Goal: Transaction & Acquisition: Purchase product/service

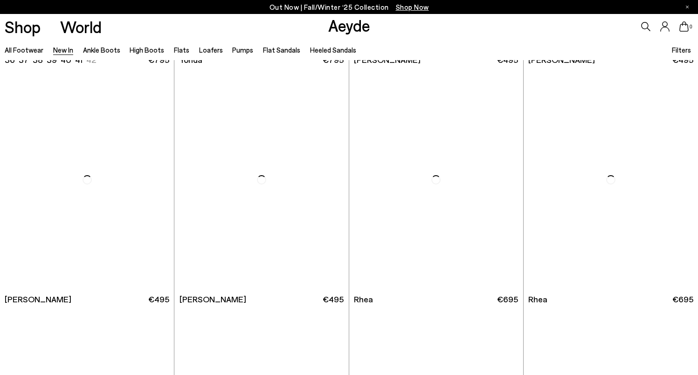
scroll to position [1669, 0]
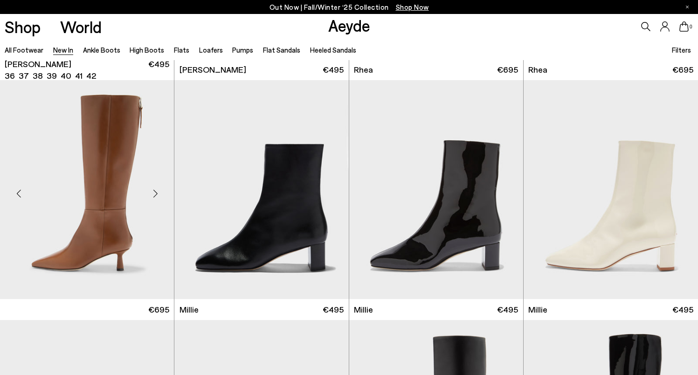
scroll to position [1899, 0]
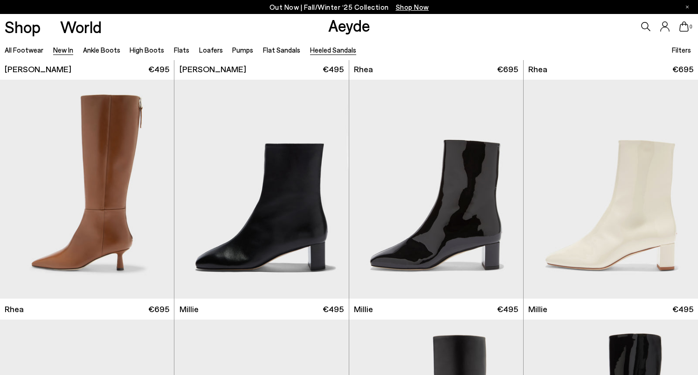
click at [310, 53] on link "Heeled Sandals" at bounding box center [333, 50] width 46 height 8
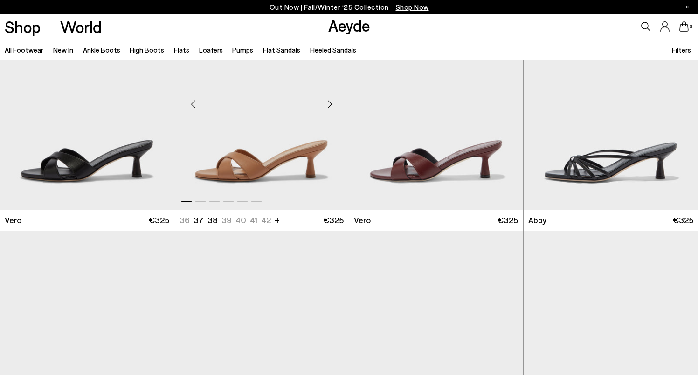
scroll to position [322, 0]
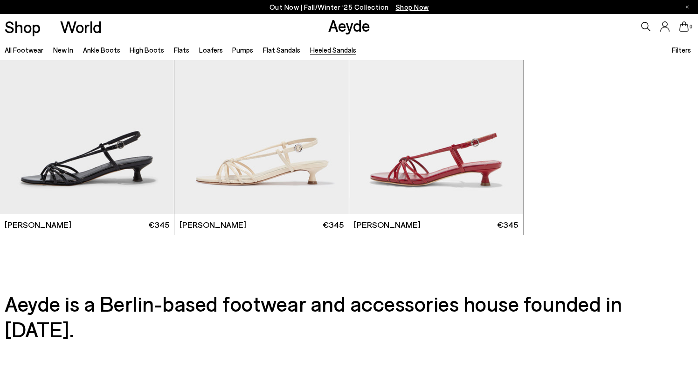
scroll to position [2232, 0]
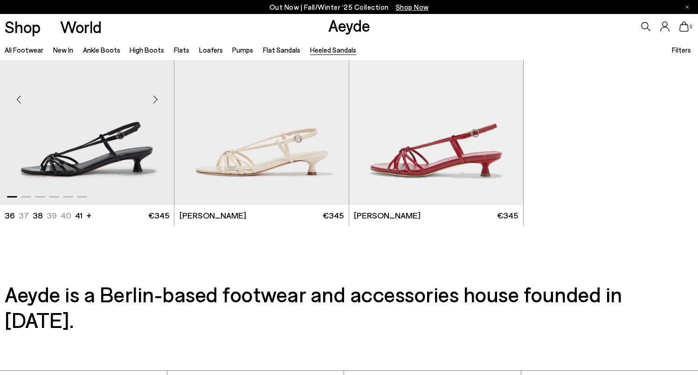
click at [117, 142] on img "1 / 6" at bounding box center [87, 95] width 174 height 219
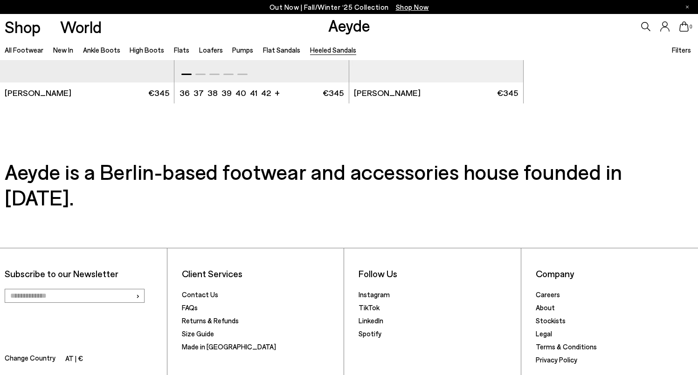
scroll to position [2356, 0]
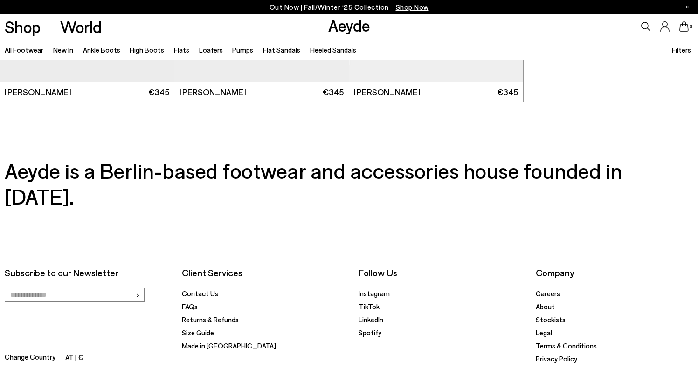
click at [234, 52] on link "Pumps" at bounding box center [242, 50] width 21 height 8
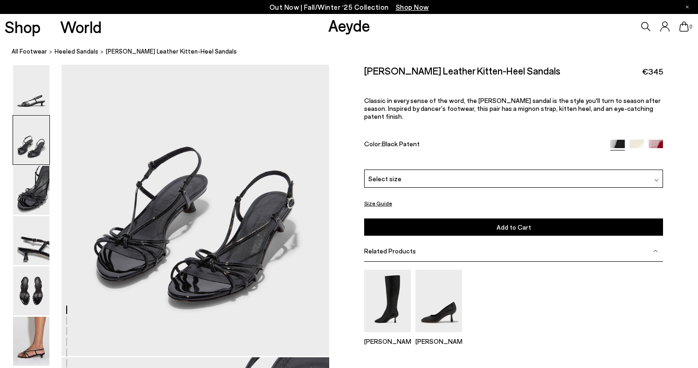
scroll to position [381, 0]
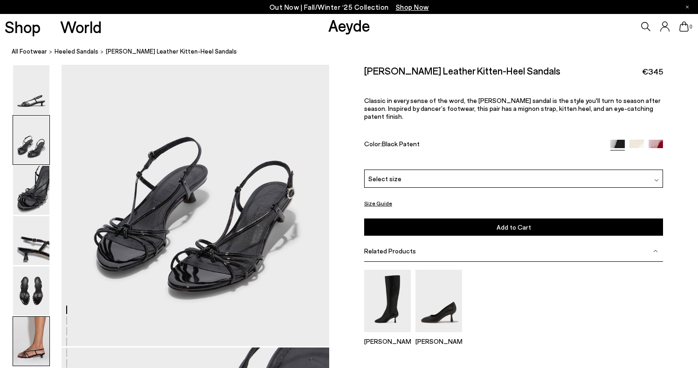
click at [25, 330] on img at bounding box center [31, 341] width 36 height 49
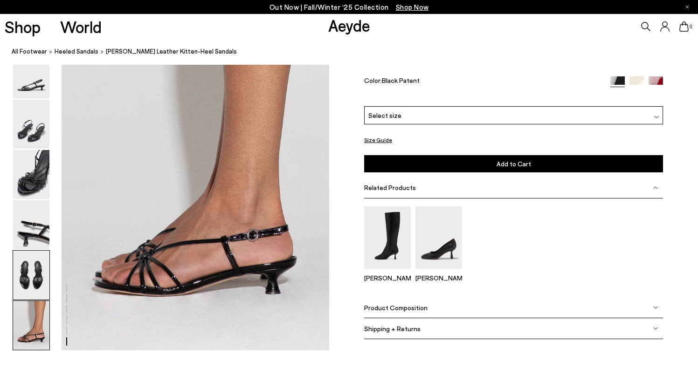
click at [31, 281] on img at bounding box center [31, 275] width 36 height 49
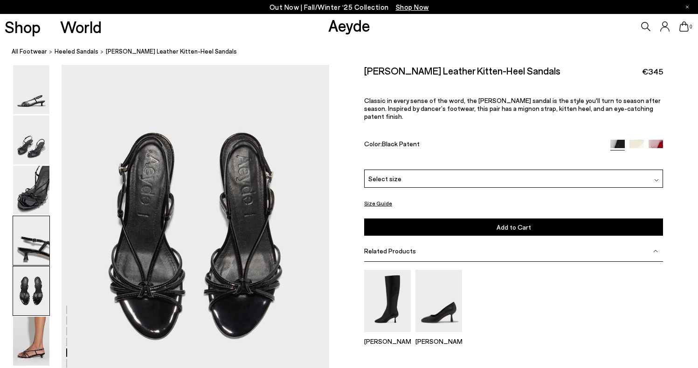
click at [33, 259] on img at bounding box center [31, 240] width 36 height 49
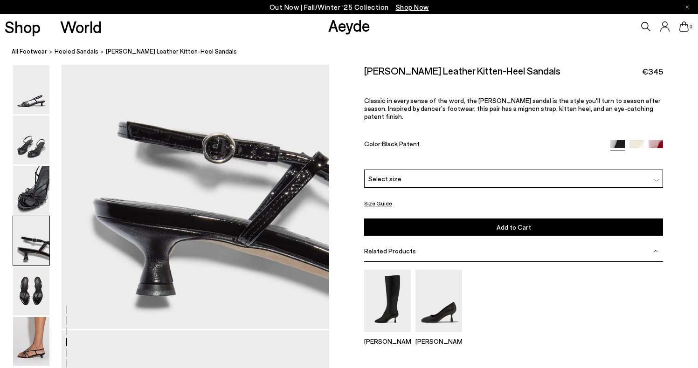
scroll to position [1029, 0]
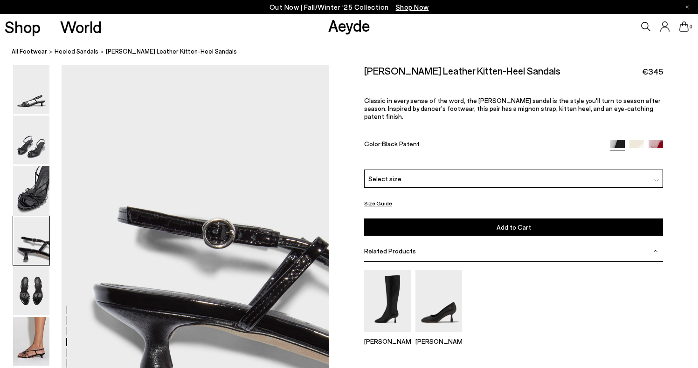
click at [41, 218] on img at bounding box center [31, 240] width 36 height 49
click at [42, 198] on img at bounding box center [31, 190] width 36 height 49
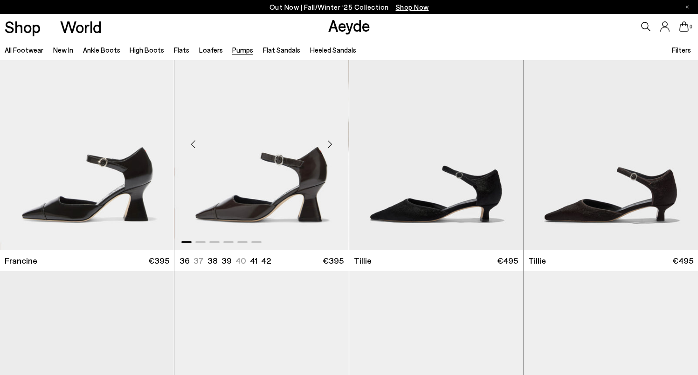
scroll to position [30, 0]
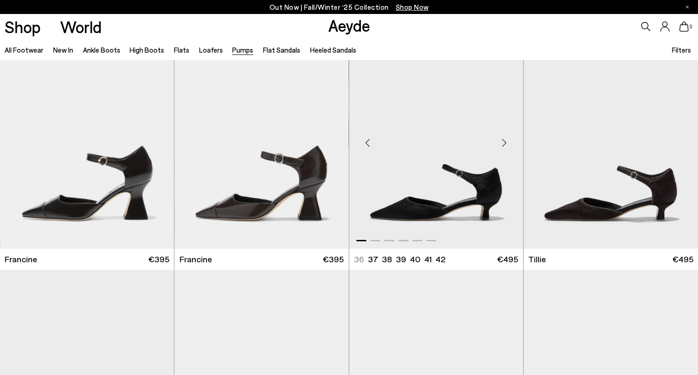
click at [392, 156] on img "1 / 6" at bounding box center [436, 139] width 174 height 219
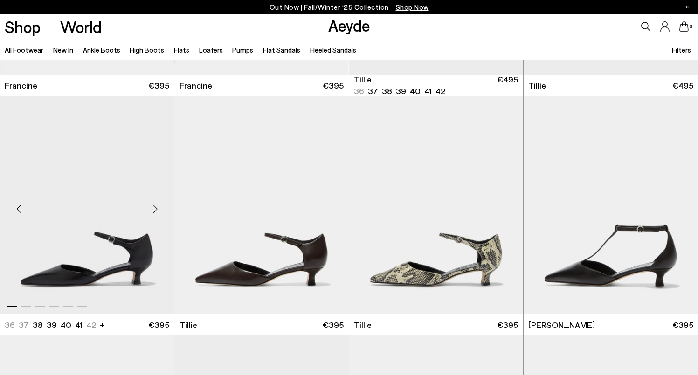
scroll to position [208, 0]
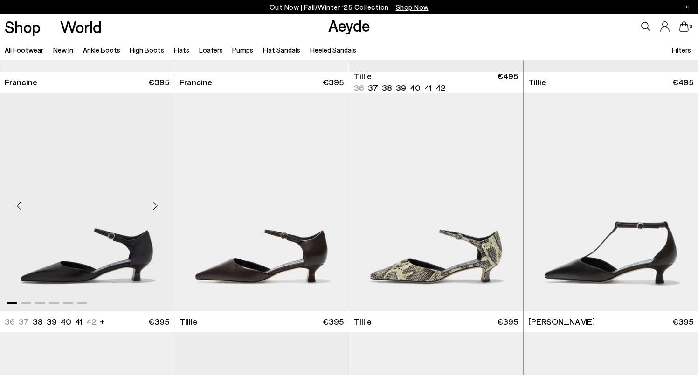
click at [72, 246] on img "1 / 6" at bounding box center [87, 202] width 174 height 219
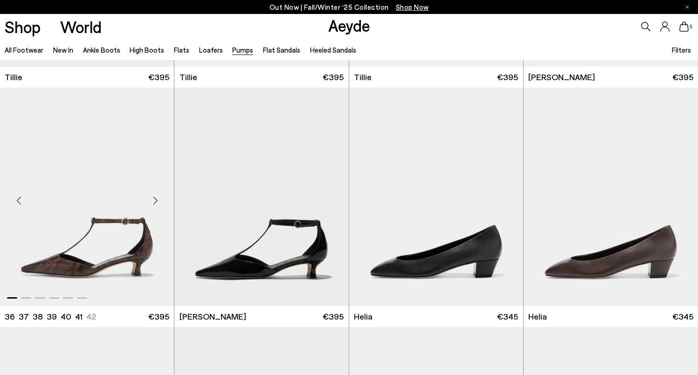
scroll to position [462, 0]
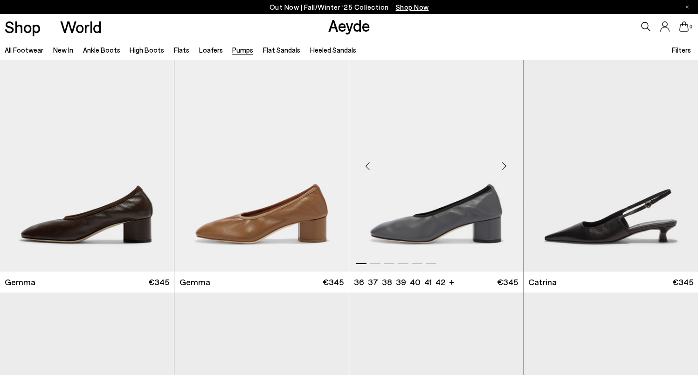
scroll to position [2646, 0]
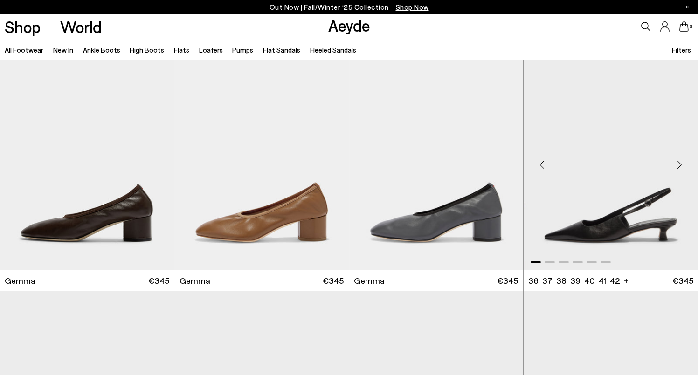
click at [621, 202] on img "1 / 6" at bounding box center [611, 161] width 174 height 219
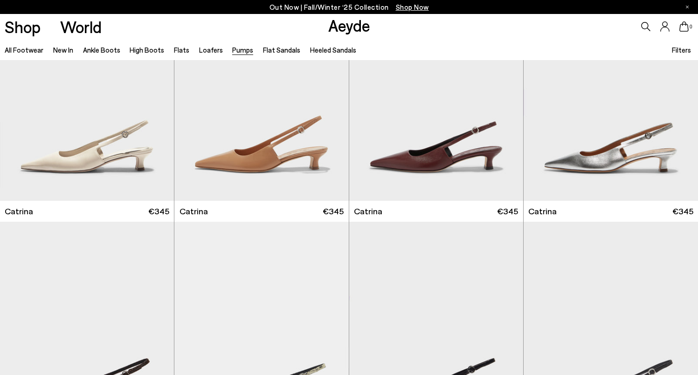
scroll to position [2956, 0]
click at [603, 161] on img "1 / 6" at bounding box center [611, 90] width 174 height 219
click at [647, 122] on img "1 / 6" at bounding box center [611, 90] width 174 height 219
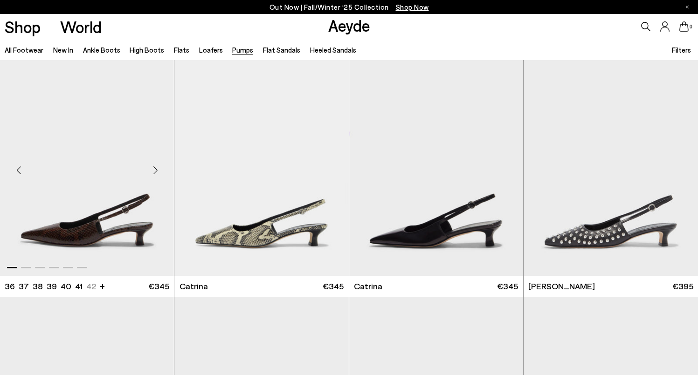
scroll to position [3143, 0]
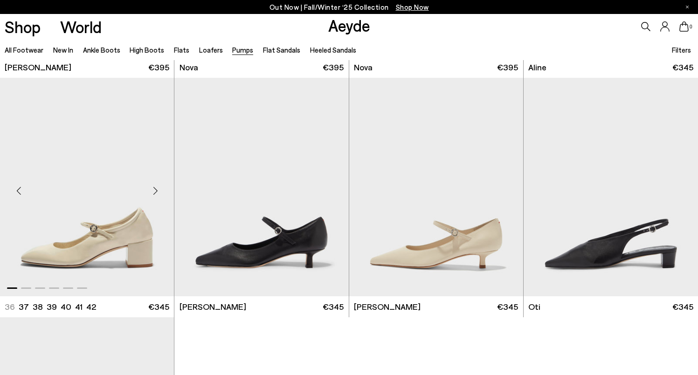
scroll to position [4104, 0]
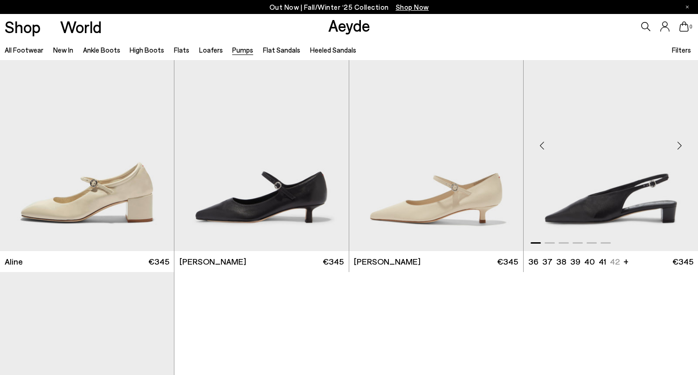
click at [616, 176] on img "1 / 6" at bounding box center [611, 142] width 174 height 219
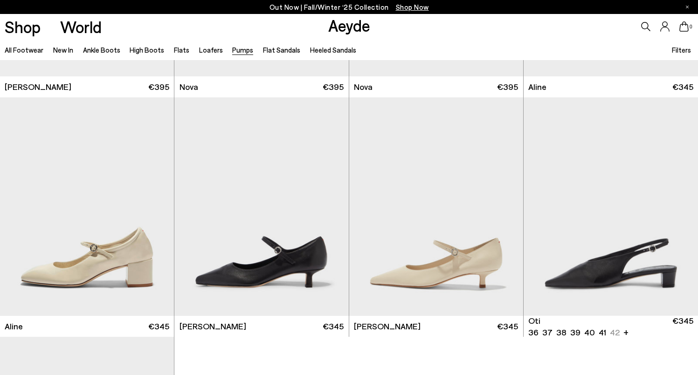
scroll to position [3918, 0]
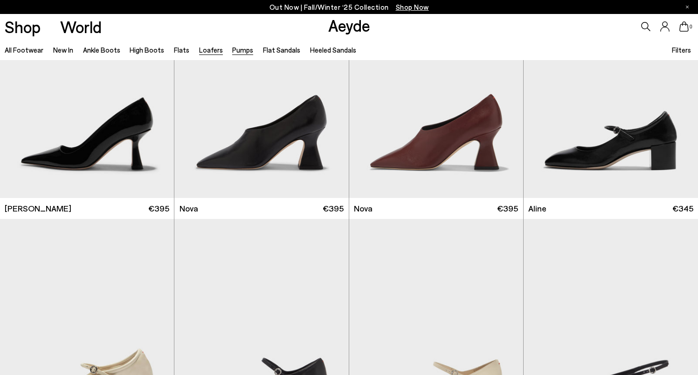
click at [205, 47] on link "Loafers" at bounding box center [211, 50] width 24 height 8
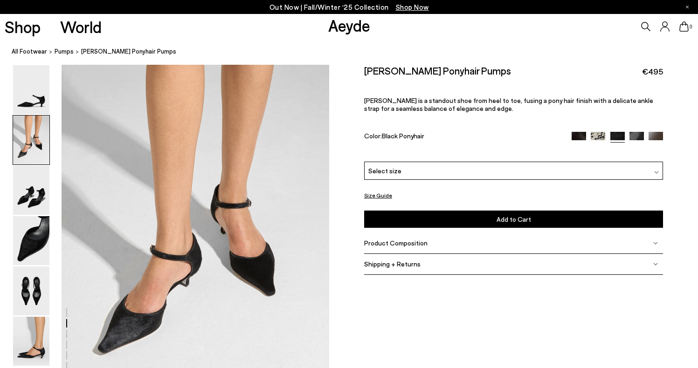
scroll to position [379, 0]
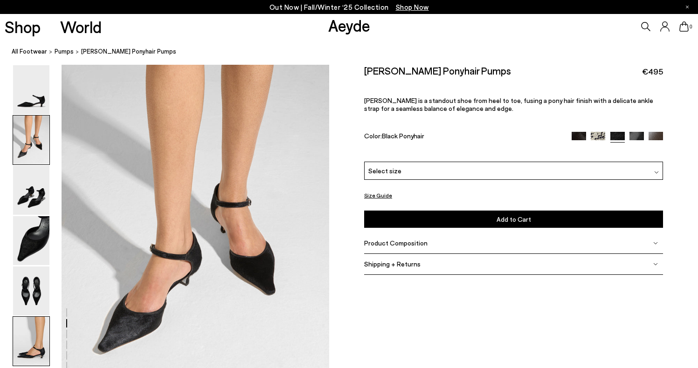
click at [27, 336] on img at bounding box center [31, 341] width 36 height 49
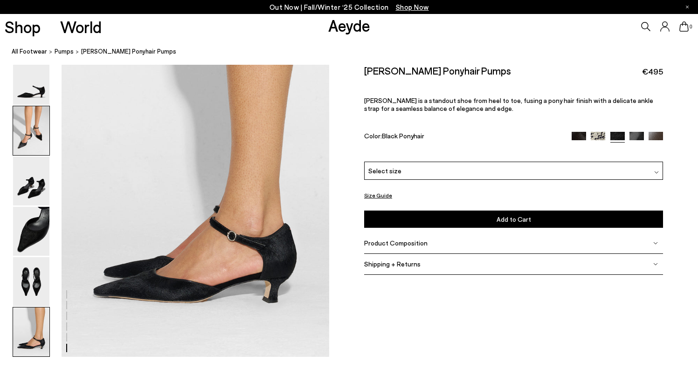
click at [38, 153] on img at bounding box center [31, 130] width 36 height 49
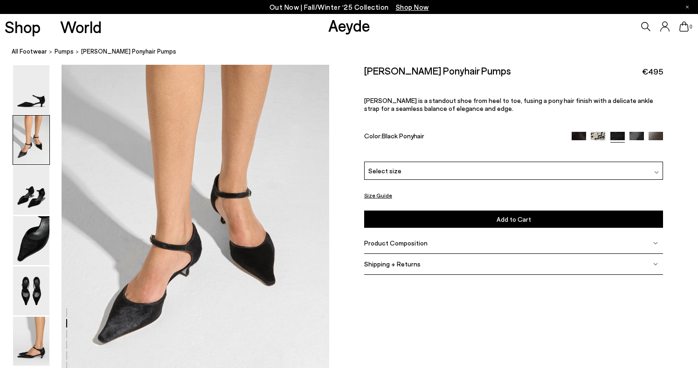
scroll to position [391, 0]
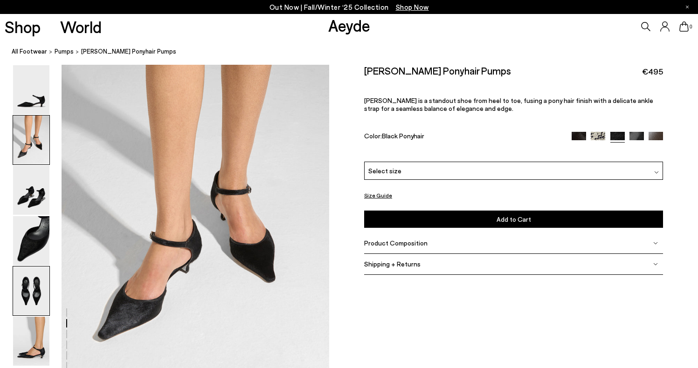
click at [30, 277] on img at bounding box center [31, 291] width 36 height 49
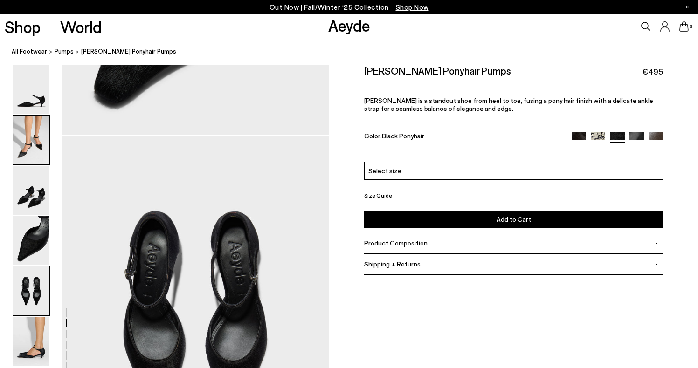
scroll to position [1434, 0]
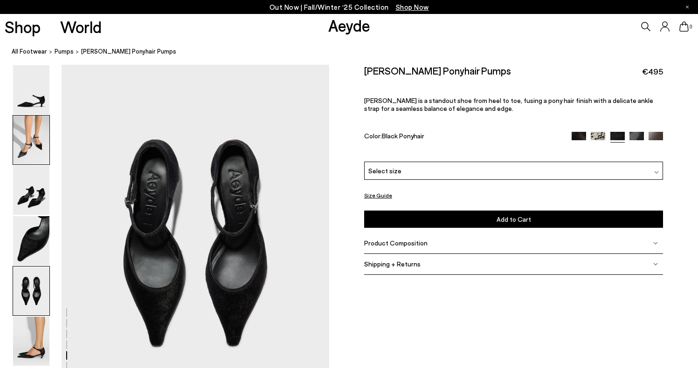
click at [36, 157] on img at bounding box center [31, 140] width 36 height 49
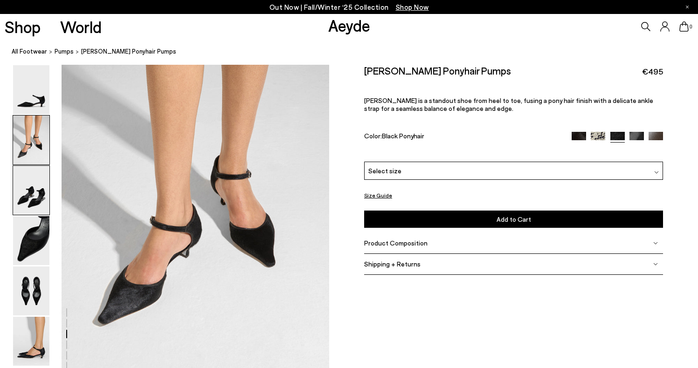
scroll to position [359, 0]
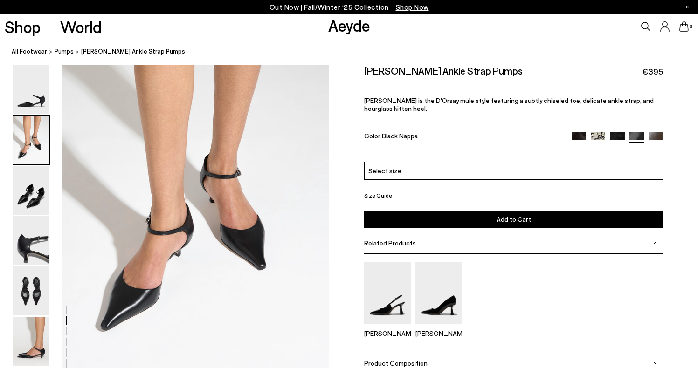
scroll to position [358, 0]
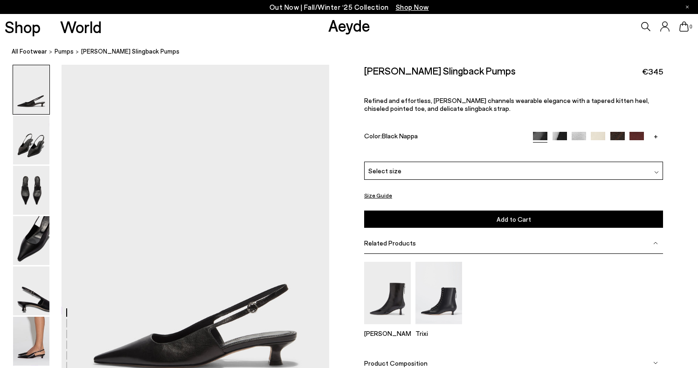
scroll to position [37, 0]
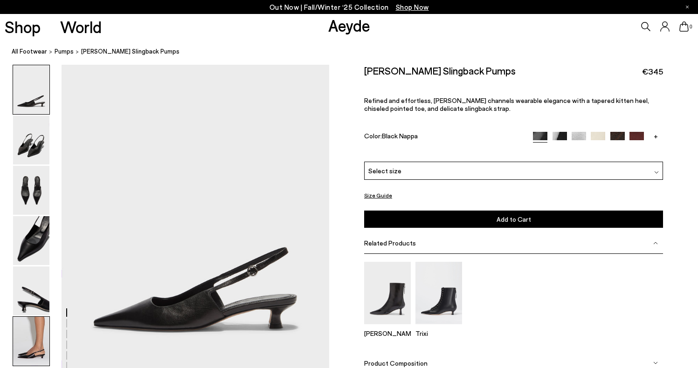
click at [42, 342] on img at bounding box center [31, 341] width 36 height 49
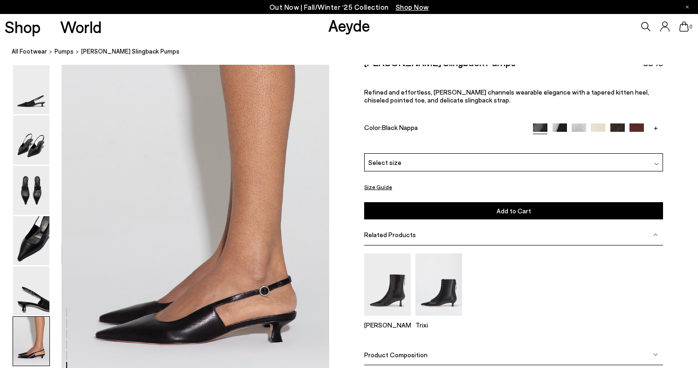
scroll to position [1856, 0]
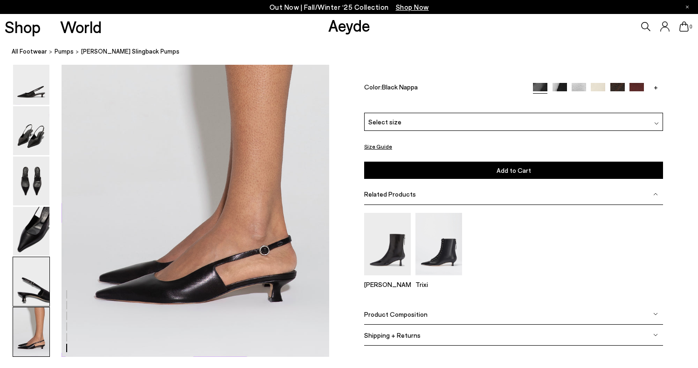
click at [42, 290] on img at bounding box center [31, 281] width 36 height 49
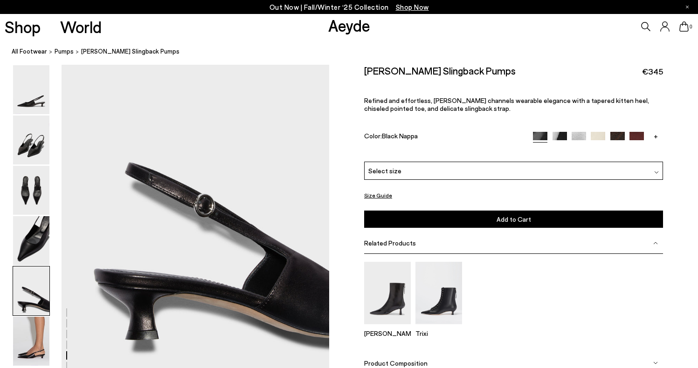
scroll to position [1434, 0]
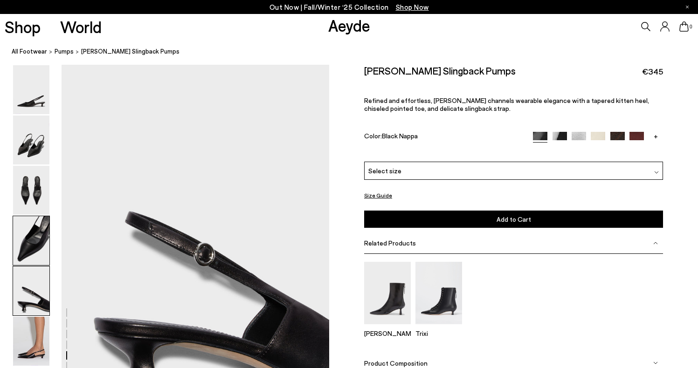
click at [42, 248] on img at bounding box center [31, 240] width 36 height 49
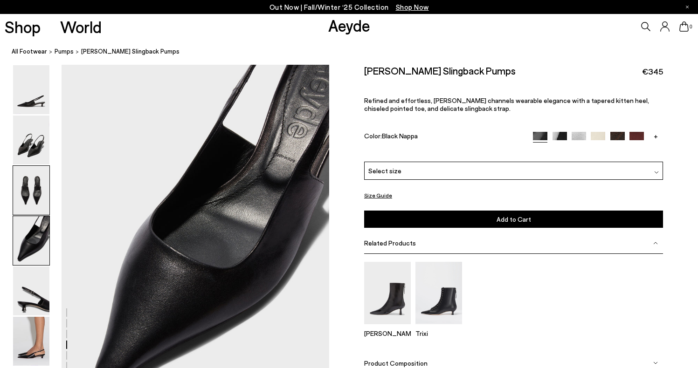
click at [43, 202] on img at bounding box center [31, 190] width 36 height 49
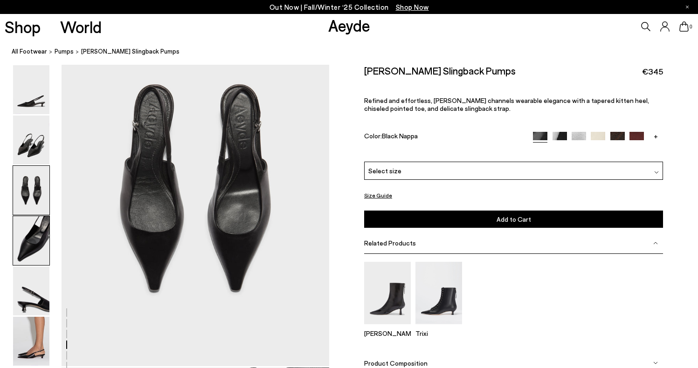
scroll to position [717, 0]
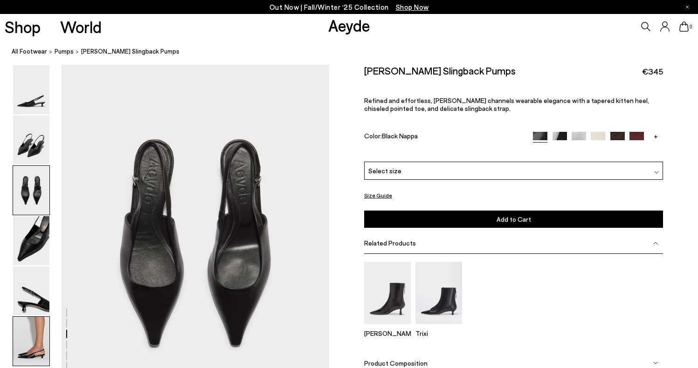
click at [30, 328] on img at bounding box center [31, 341] width 36 height 49
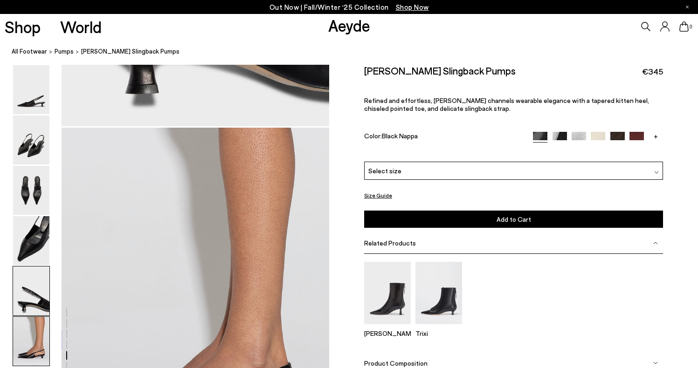
scroll to position [1856, 0]
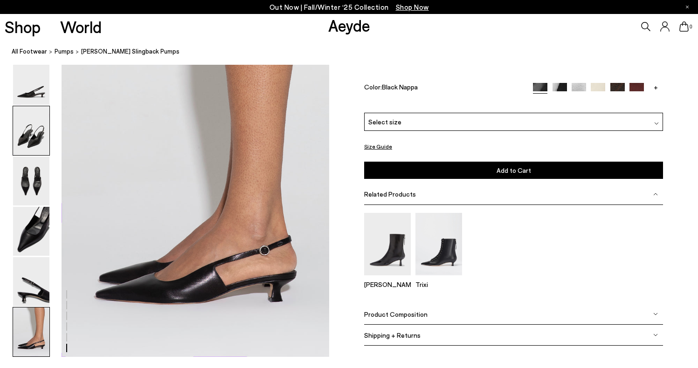
click at [44, 152] on img at bounding box center [31, 130] width 36 height 49
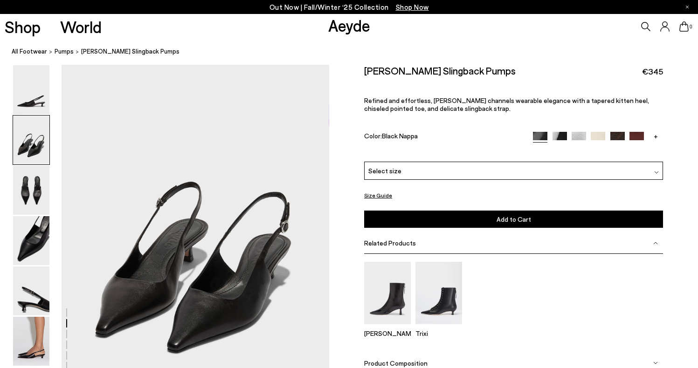
scroll to position [359, 0]
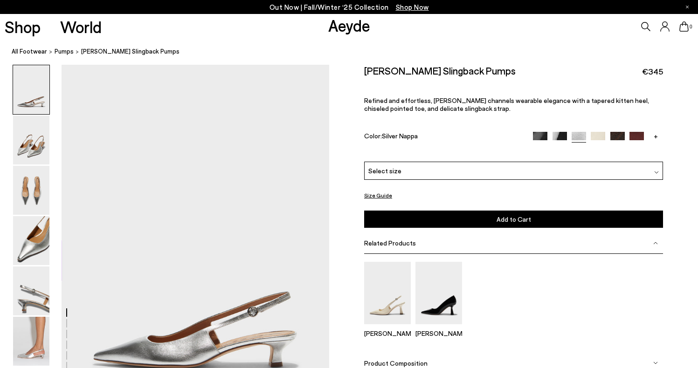
scroll to position [193, 0]
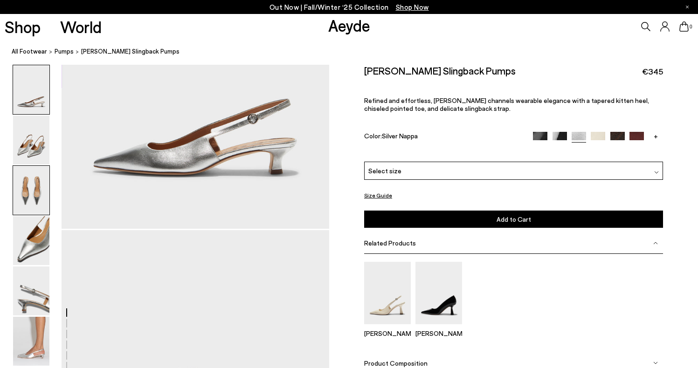
click at [28, 194] on img at bounding box center [31, 190] width 36 height 49
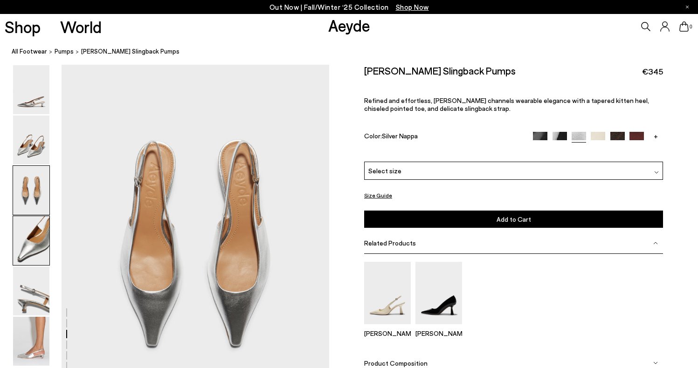
click at [31, 234] on img at bounding box center [31, 240] width 36 height 49
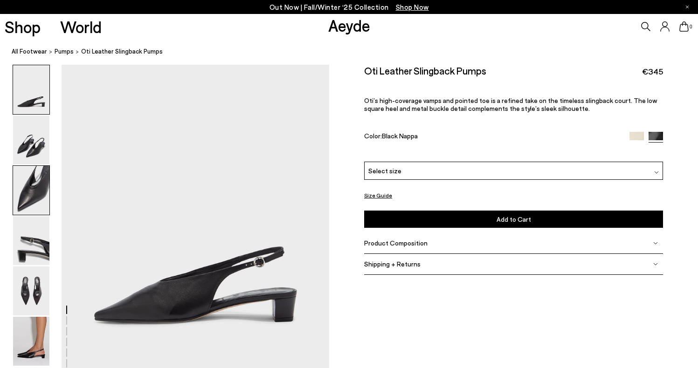
click at [43, 192] on img at bounding box center [31, 190] width 36 height 49
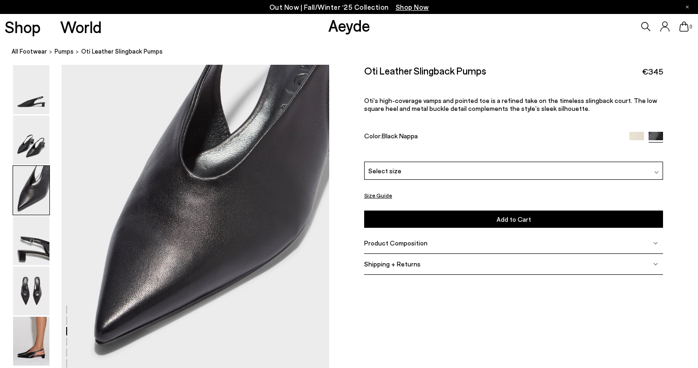
scroll to position [710, 0]
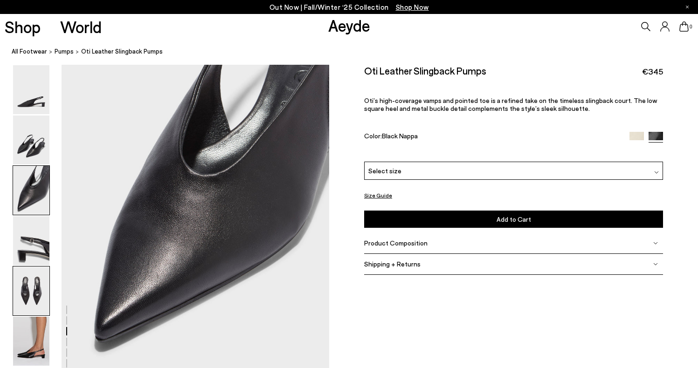
click at [28, 284] on img at bounding box center [31, 291] width 36 height 49
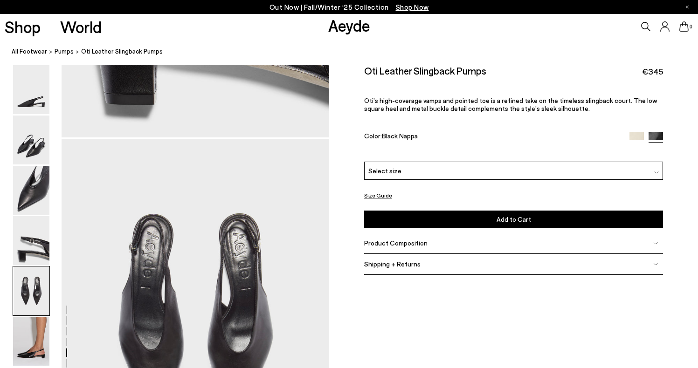
scroll to position [1387, 0]
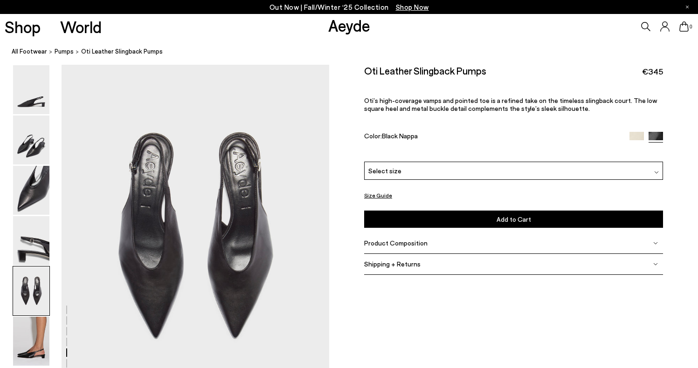
click at [31, 354] on img at bounding box center [31, 341] width 36 height 49
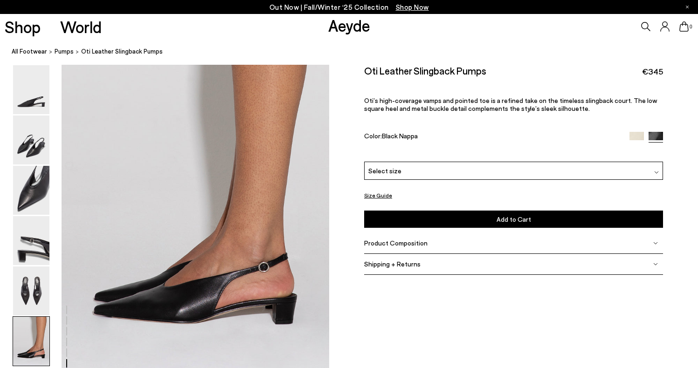
scroll to position [1810, 0]
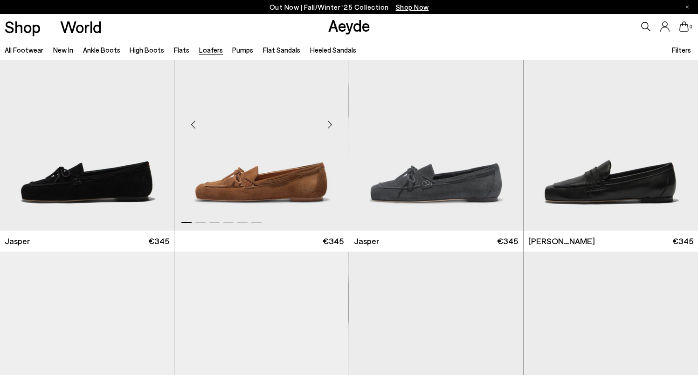
scroll to position [37, 0]
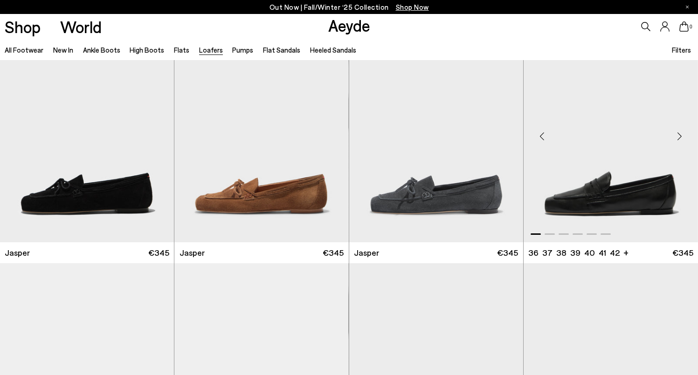
click at [592, 151] on img "1 / 6" at bounding box center [611, 132] width 174 height 219
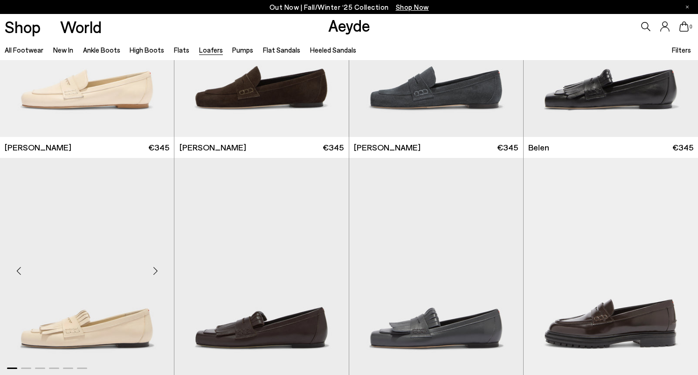
scroll to position [387, 0]
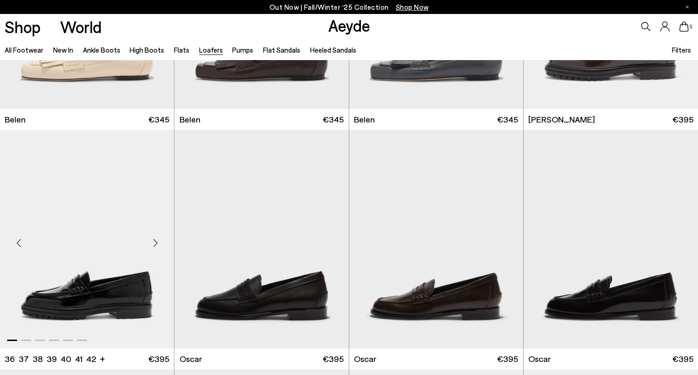
scroll to position [657, 0]
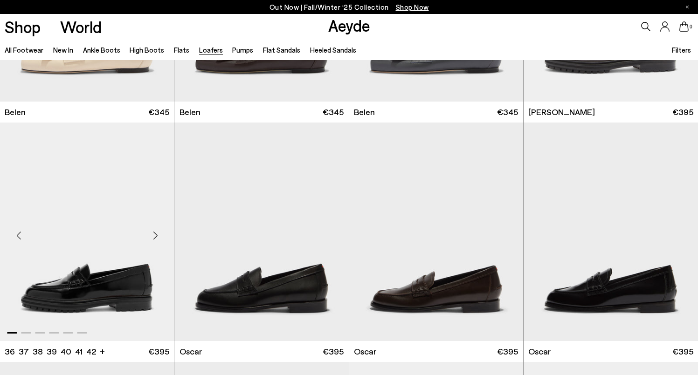
click at [111, 278] on img "1 / 6" at bounding box center [87, 232] width 174 height 219
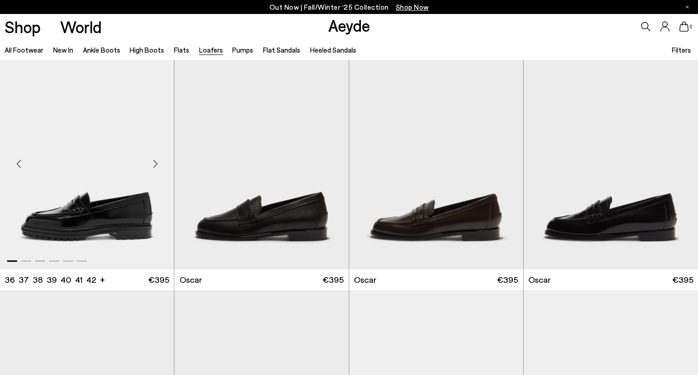
scroll to position [730, 0]
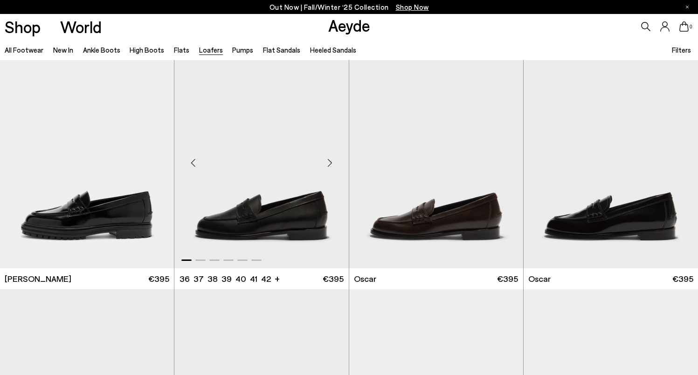
click at [249, 155] on img "1 / 6" at bounding box center [261, 159] width 174 height 219
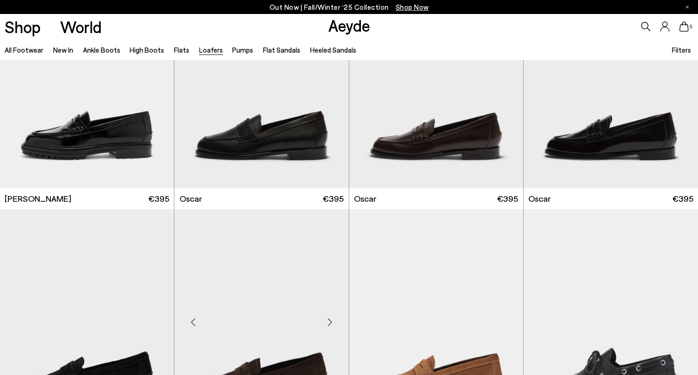
scroll to position [823, 0]
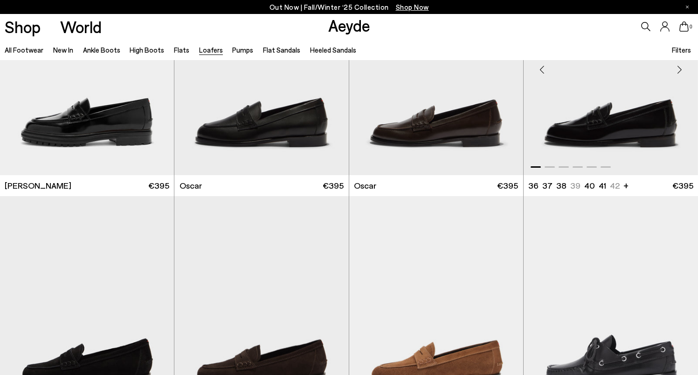
click at [578, 138] on img "1 / 6" at bounding box center [611, 66] width 174 height 219
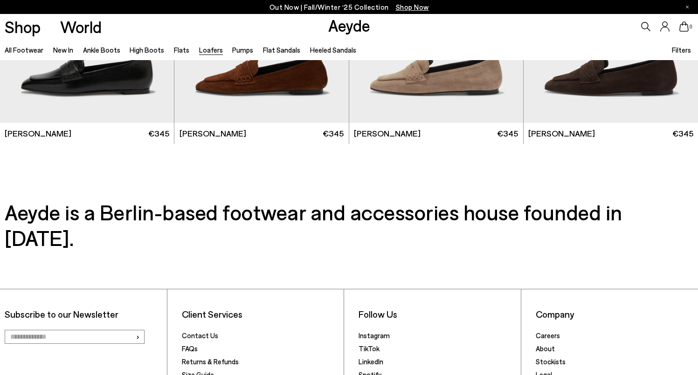
scroll to position [1823, 0]
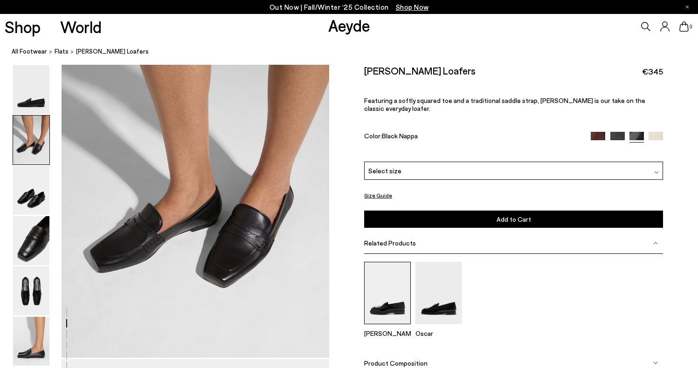
scroll to position [425, 0]
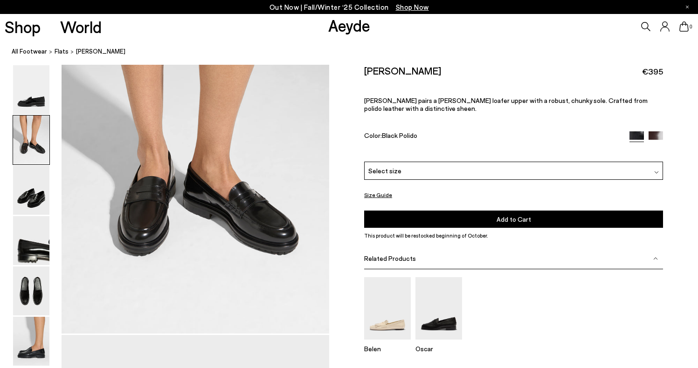
scroll to position [421, 0]
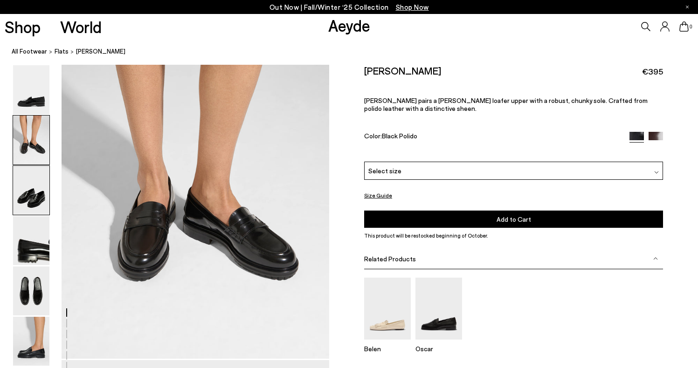
click at [36, 214] on img at bounding box center [31, 190] width 36 height 49
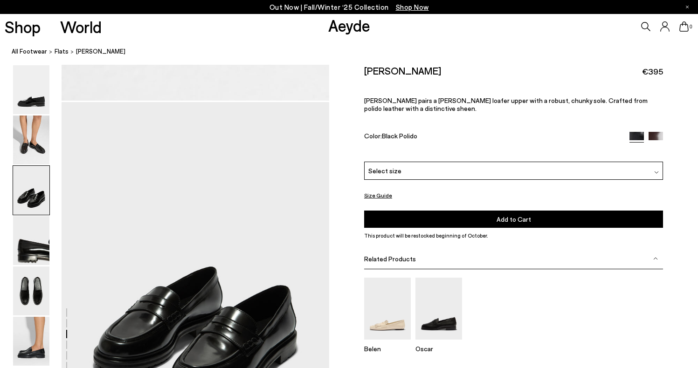
scroll to position [717, 0]
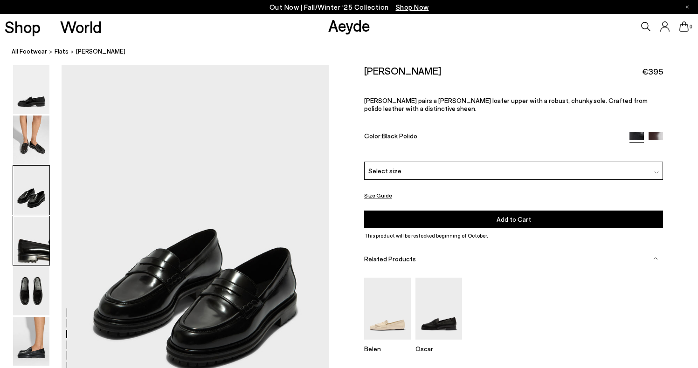
click at [42, 244] on img at bounding box center [31, 240] width 36 height 49
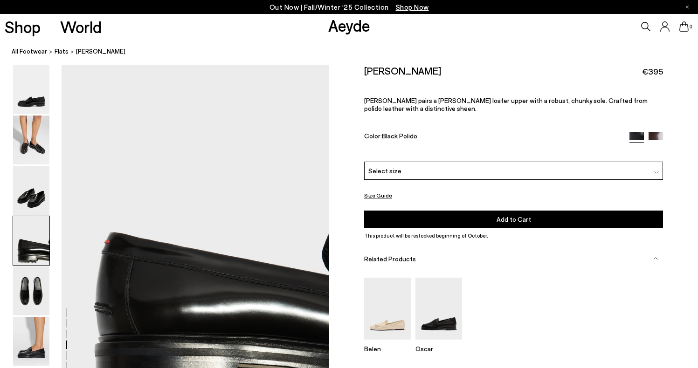
scroll to position [1075, 0]
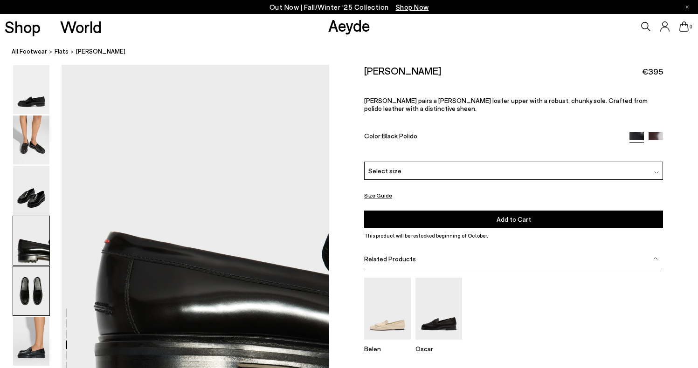
click at [45, 291] on img at bounding box center [31, 291] width 36 height 49
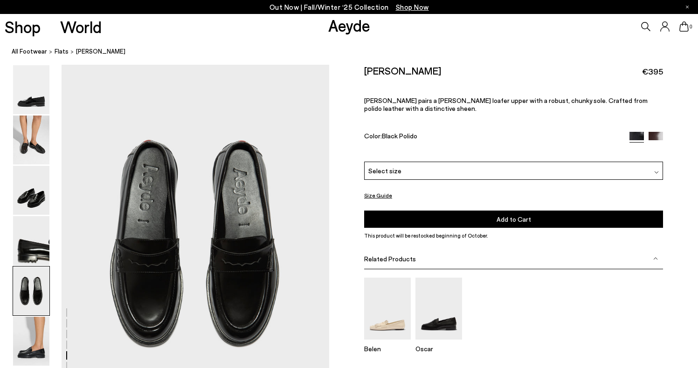
scroll to position [1434, 0]
click at [33, 352] on img at bounding box center [31, 341] width 36 height 49
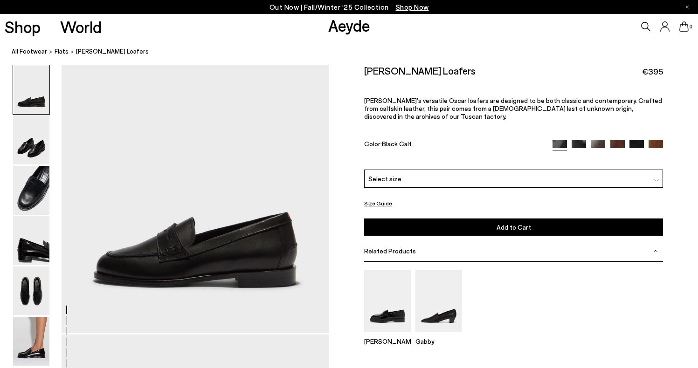
scroll to position [38, 0]
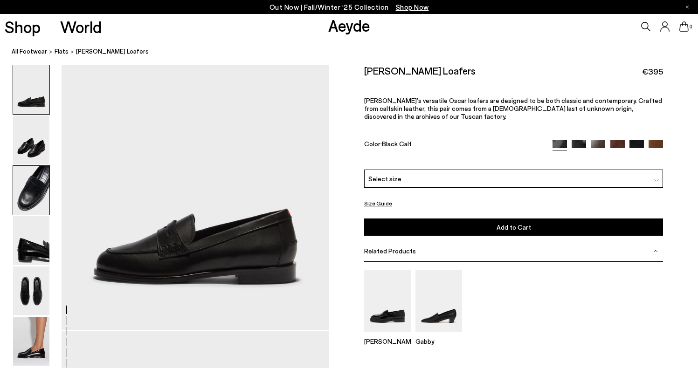
click at [37, 199] on img at bounding box center [31, 190] width 36 height 49
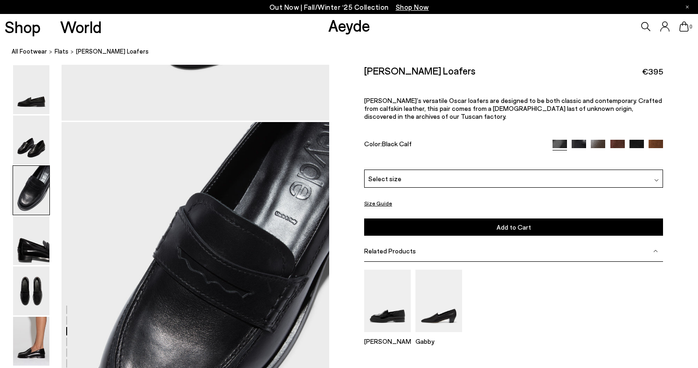
scroll to position [671, 0]
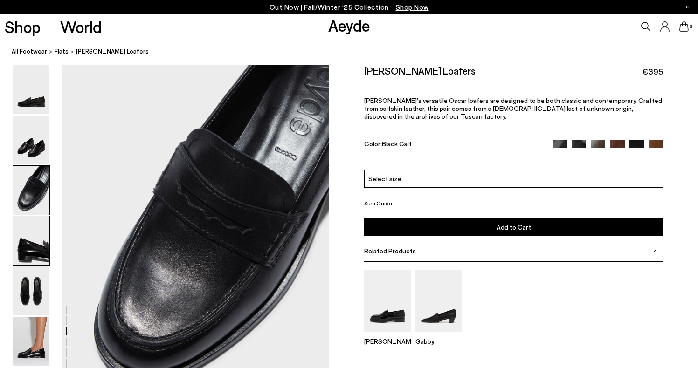
click at [35, 248] on img at bounding box center [31, 240] width 36 height 49
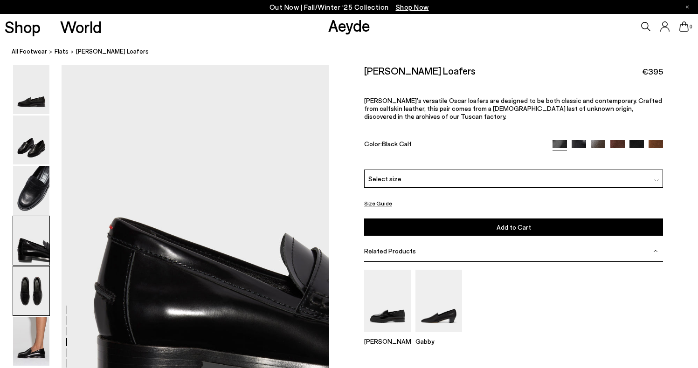
click at [37, 276] on img at bounding box center [31, 291] width 36 height 49
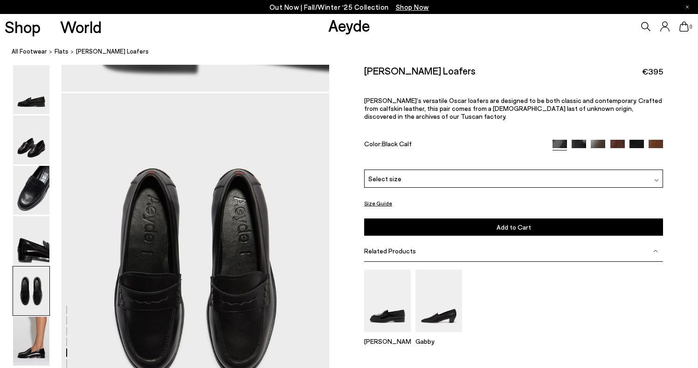
scroll to position [1387, 0]
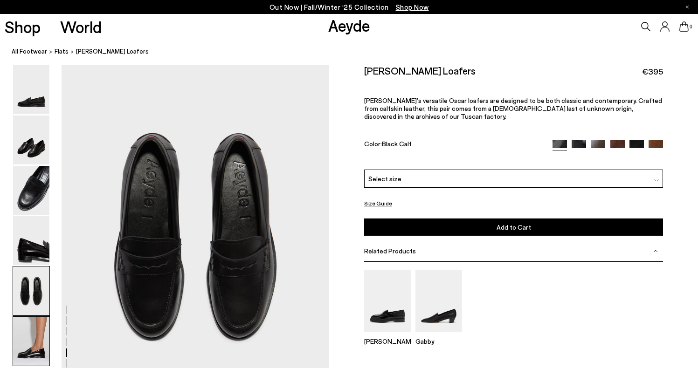
click at [42, 320] on img at bounding box center [31, 341] width 36 height 49
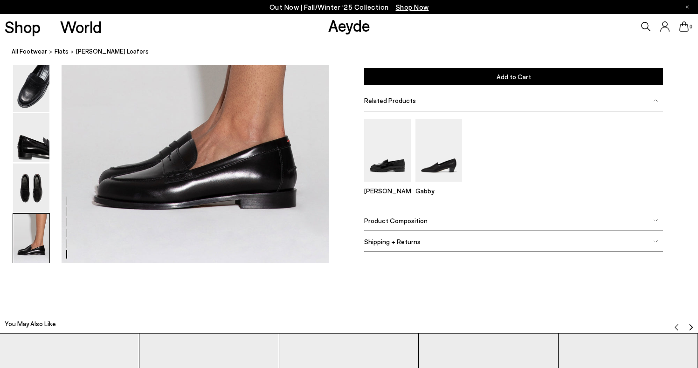
scroll to position [1891, 0]
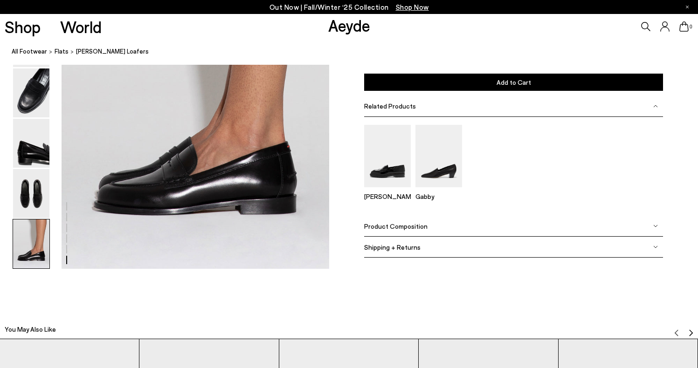
click at [47, 163] on img at bounding box center [31, 143] width 36 height 49
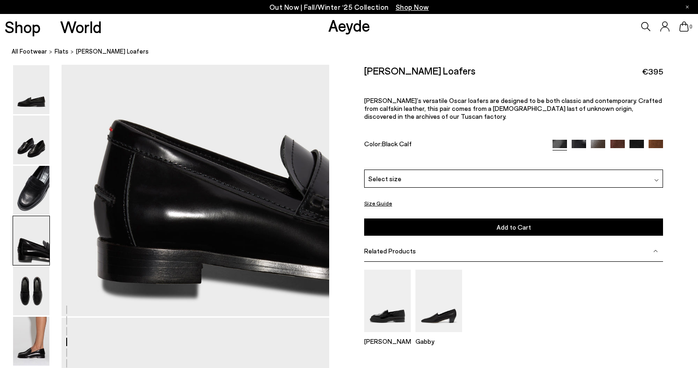
scroll to position [1226, 0]
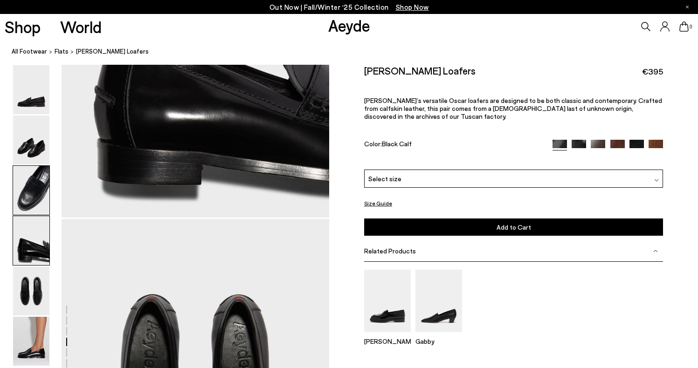
click at [20, 175] on img at bounding box center [31, 190] width 36 height 49
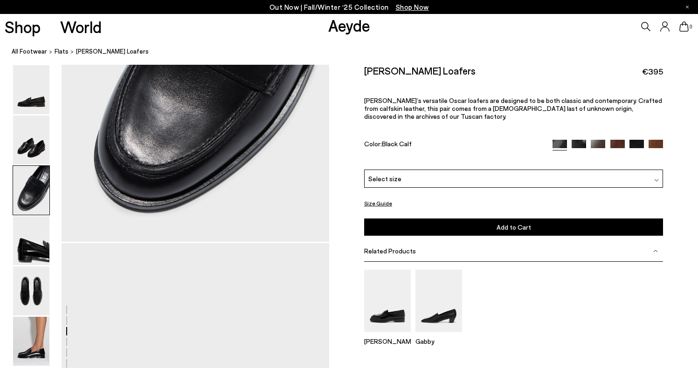
scroll to position [671, 0]
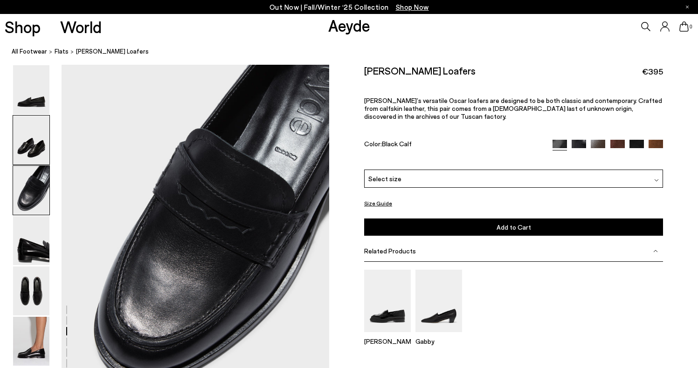
click at [29, 148] on img at bounding box center [31, 140] width 36 height 49
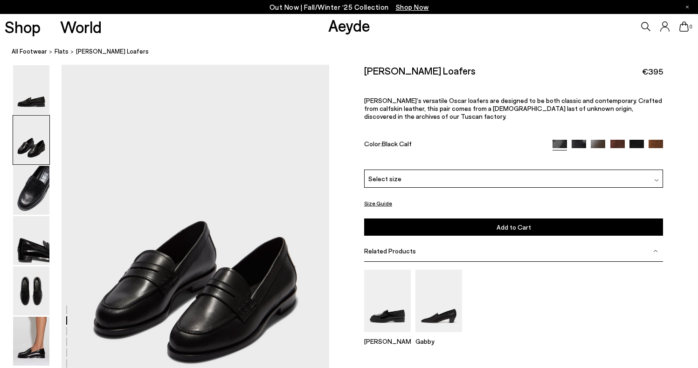
click at [403, 178] on div "Select size" at bounding box center [513, 179] width 299 height 18
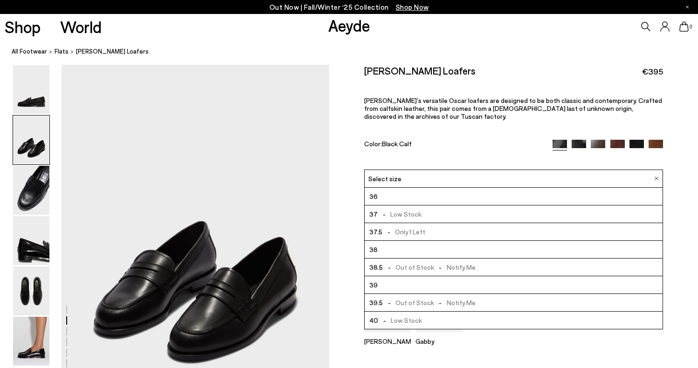
click at [389, 251] on li "38" at bounding box center [514, 250] width 298 height 18
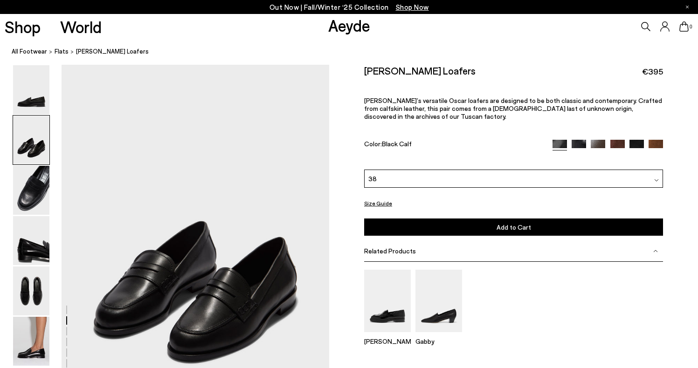
click at [395, 233] on button "Add to Cart Select a Size First" at bounding box center [513, 227] width 299 height 17
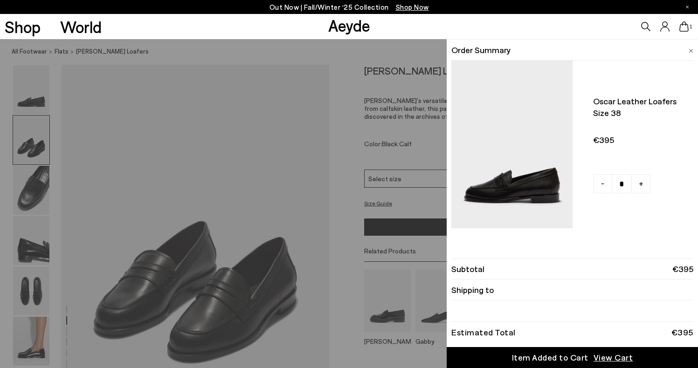
click at [393, 250] on div "Quick Add Color Size View Details Order Summary Oscar leather loafers Size 38 -…" at bounding box center [349, 203] width 698 height 329
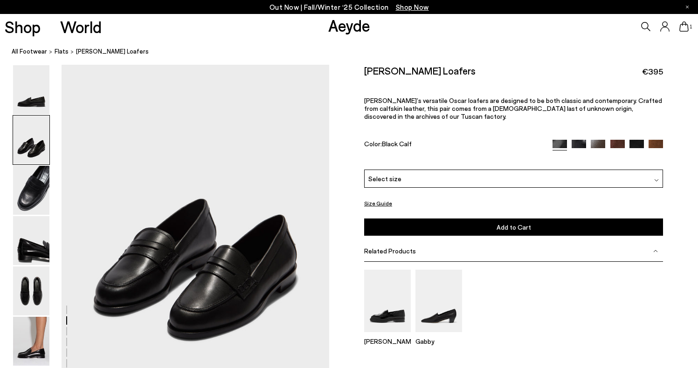
scroll to position [339, 0]
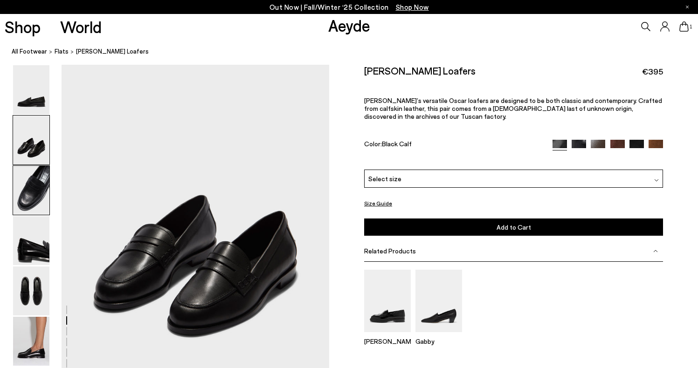
click at [41, 206] on img at bounding box center [31, 190] width 36 height 49
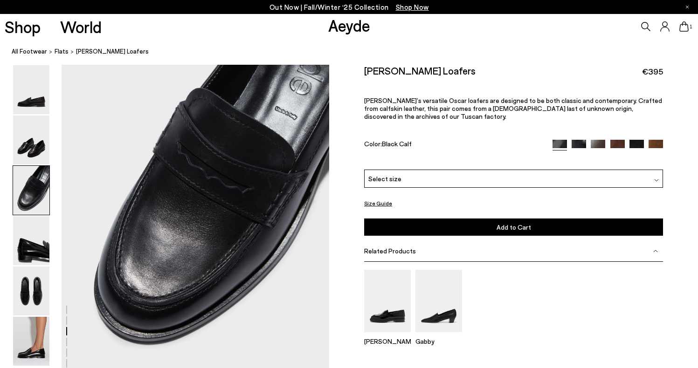
scroll to position [712, 0]
click at [41, 292] on img at bounding box center [31, 291] width 36 height 49
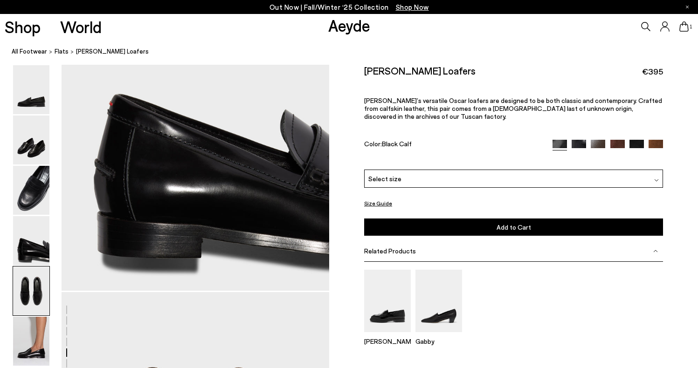
scroll to position [1387, 0]
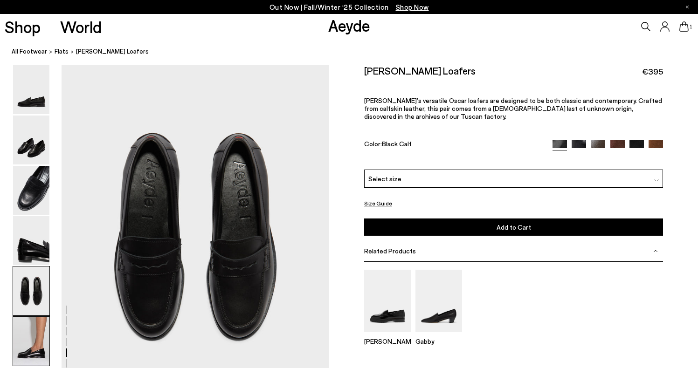
click at [42, 333] on img at bounding box center [31, 341] width 36 height 49
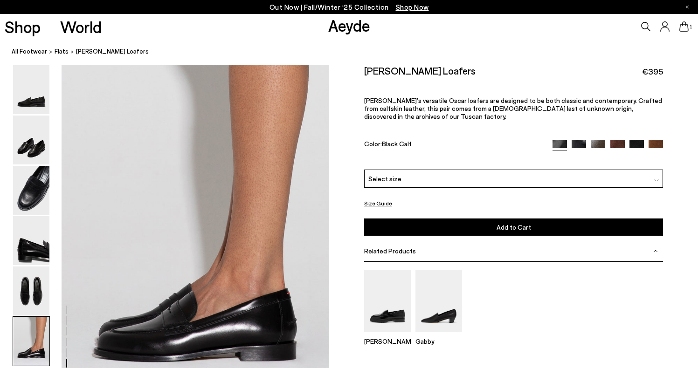
scroll to position [1810, 0]
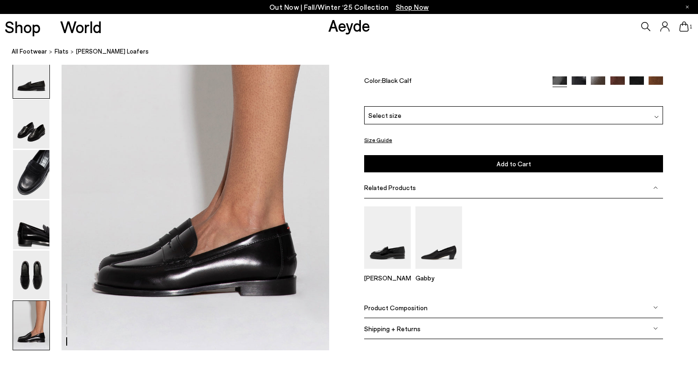
click at [26, 97] on img at bounding box center [31, 73] width 36 height 49
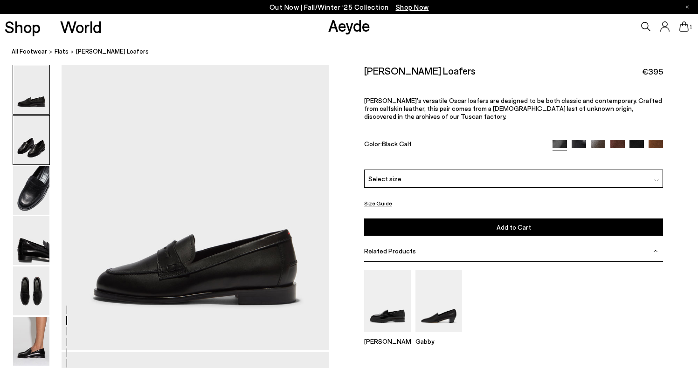
scroll to position [0, 0]
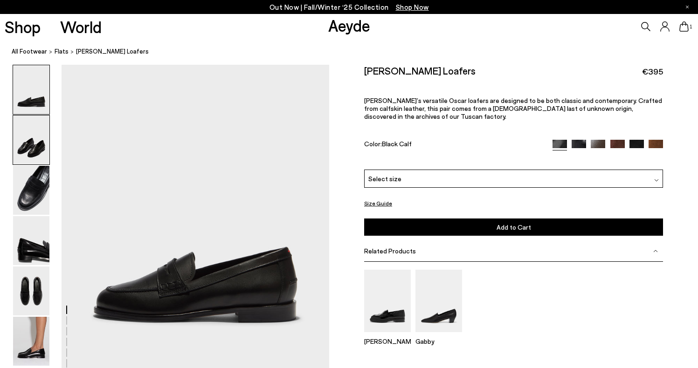
click at [31, 131] on img at bounding box center [31, 140] width 36 height 49
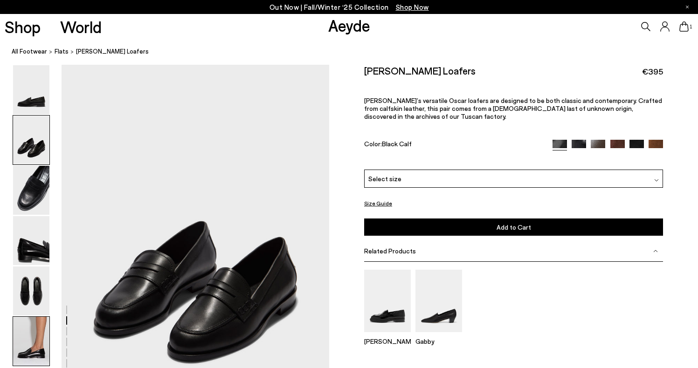
click at [33, 323] on img at bounding box center [31, 341] width 36 height 49
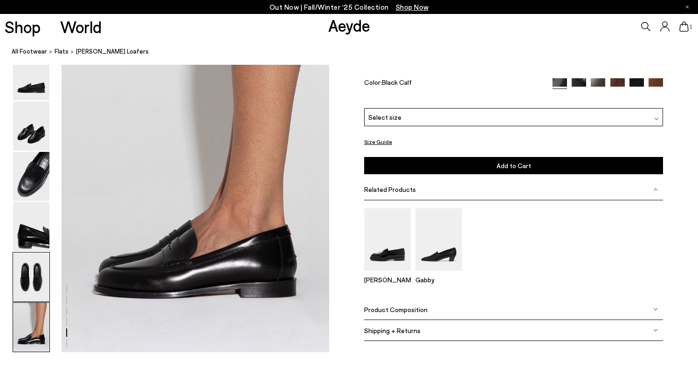
scroll to position [1810, 0]
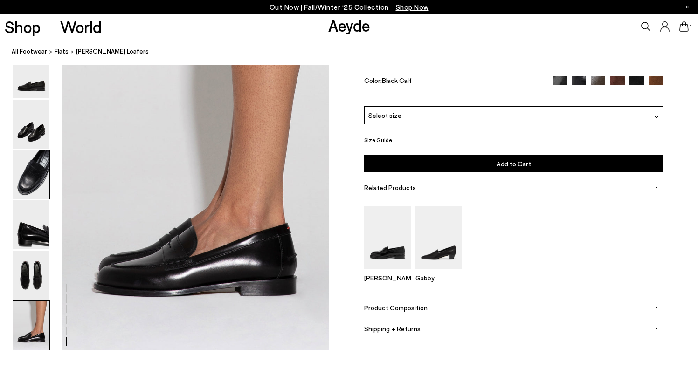
click at [27, 185] on img at bounding box center [31, 174] width 36 height 49
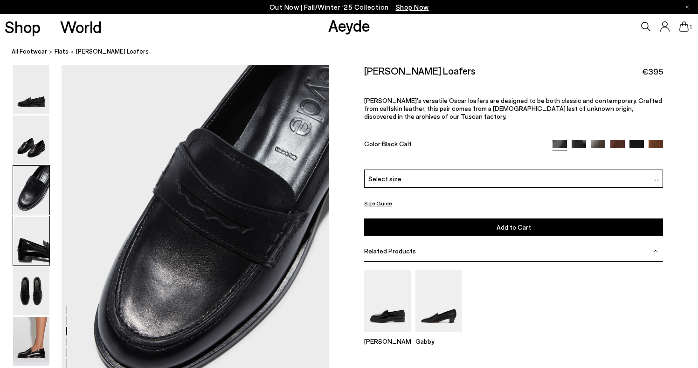
click at [33, 236] on img at bounding box center [31, 240] width 36 height 49
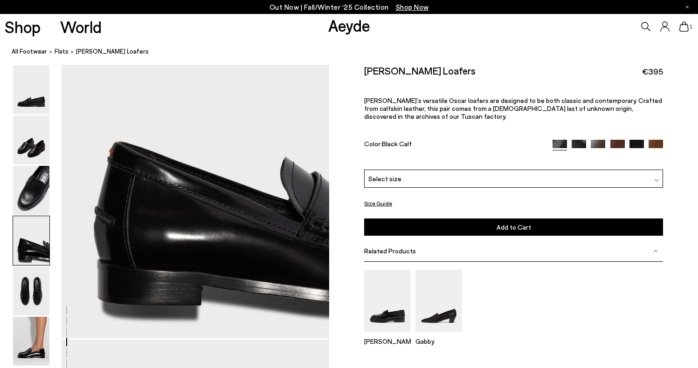
scroll to position [1140, 0]
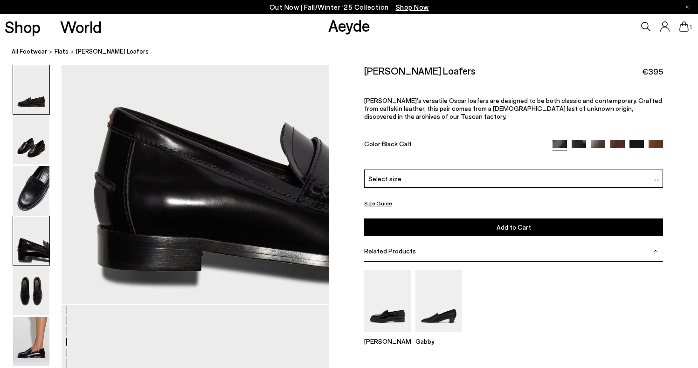
click at [35, 104] on img at bounding box center [31, 89] width 36 height 49
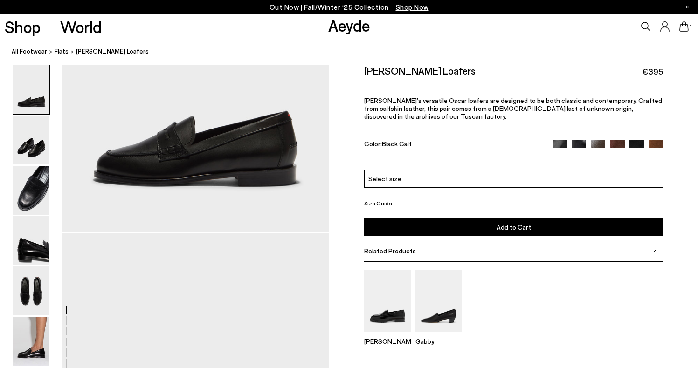
scroll to position [0, 0]
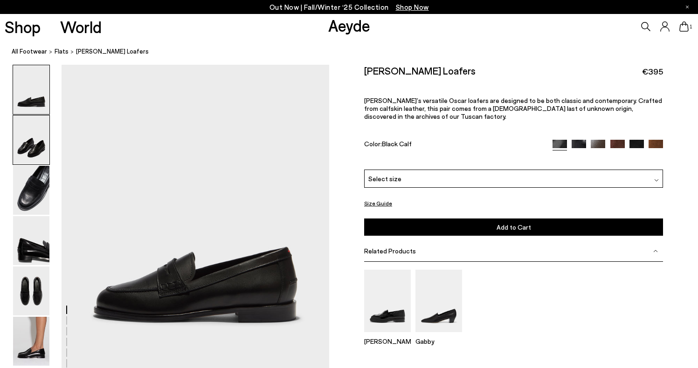
click at [36, 128] on img at bounding box center [31, 140] width 36 height 49
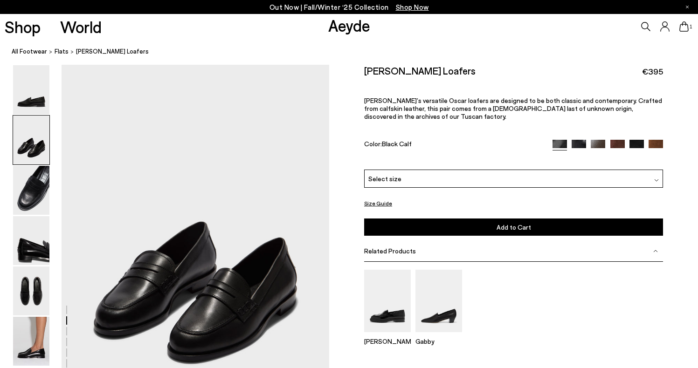
scroll to position [312, 0]
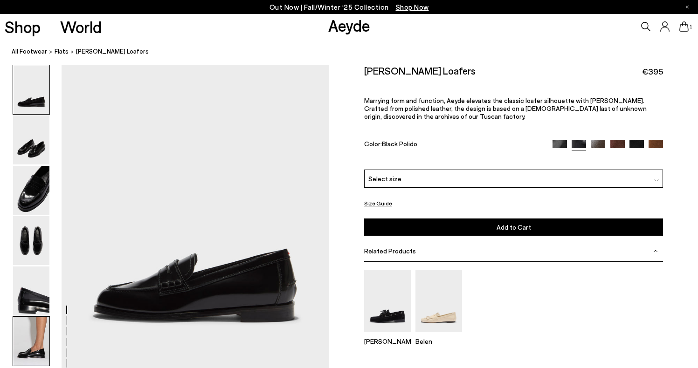
click at [27, 343] on img at bounding box center [31, 341] width 36 height 49
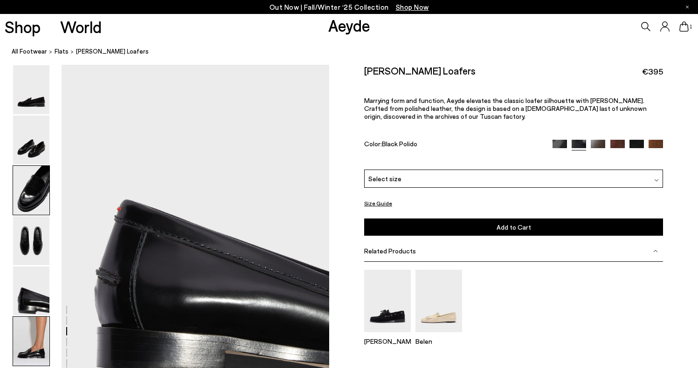
scroll to position [1810, 0]
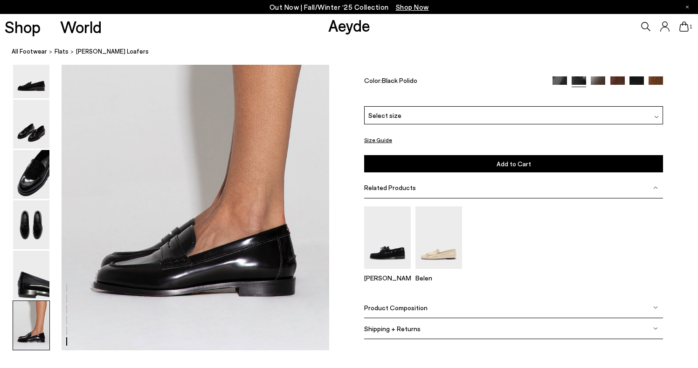
click at [28, 314] on img at bounding box center [31, 325] width 36 height 49
click at [28, 211] on img at bounding box center [31, 225] width 36 height 49
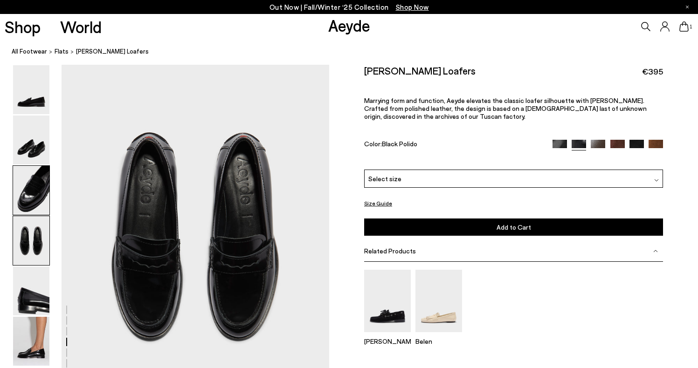
click at [34, 197] on img at bounding box center [31, 190] width 36 height 49
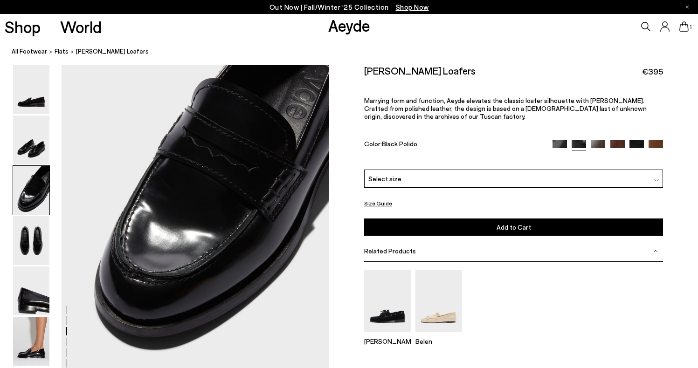
scroll to position [671, 0]
